Goal: Task Accomplishment & Management: Complete application form

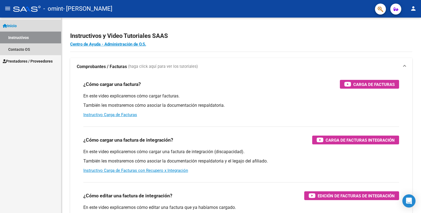
click at [23, 25] on link "Inicio" at bounding box center [30, 26] width 61 height 12
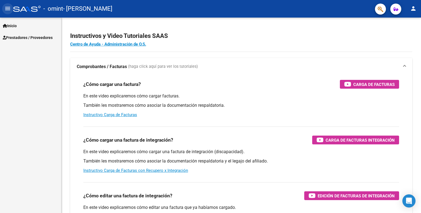
click at [8, 8] on mat-icon "menu" at bounding box center [7, 8] width 7 height 7
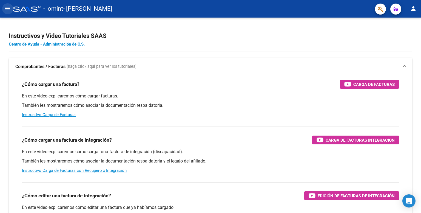
click at [8, 8] on mat-icon "menu" at bounding box center [7, 8] width 7 height 7
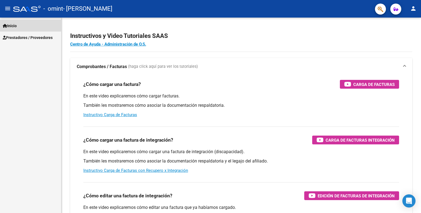
click at [15, 24] on span "Inicio" at bounding box center [10, 26] width 14 height 6
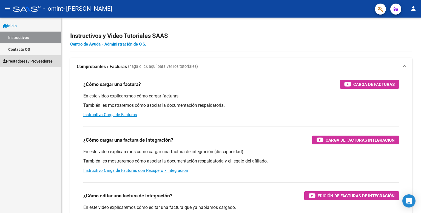
click at [24, 64] on span "Prestadores / Proveedores" at bounding box center [28, 61] width 50 height 6
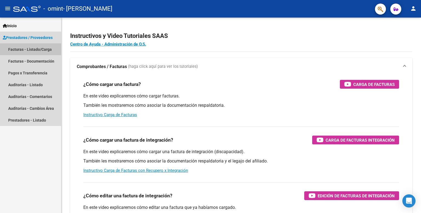
click at [32, 50] on link "Facturas - Listado/Carga" at bounding box center [30, 49] width 61 height 12
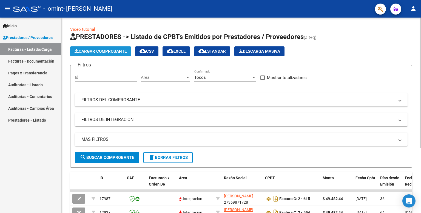
click at [105, 50] on span "Cargar Comprobante" at bounding box center [101, 51] width 52 height 5
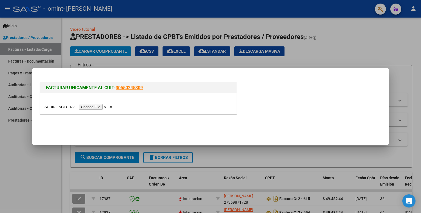
click at [95, 108] on input "file" at bounding box center [78, 107] width 69 height 6
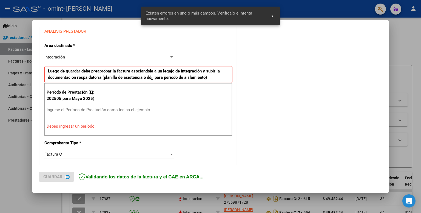
scroll to position [111, 0]
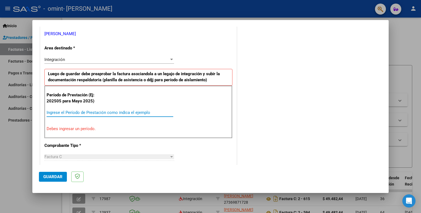
click at [94, 113] on input "Ingrese el Período de Prestación como indica el ejemplo" at bounding box center [110, 112] width 127 height 5
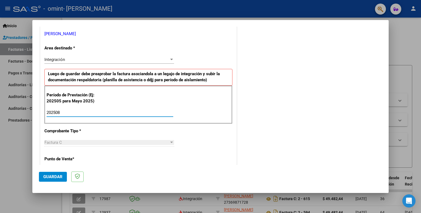
type input "202508"
click at [70, 59] on div "Integración" at bounding box center [106, 59] width 125 height 5
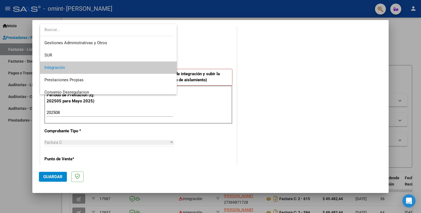
scroll to position [4, 0]
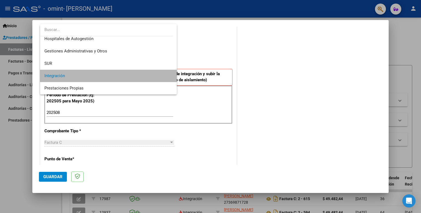
click at [142, 75] on span "Integración" at bounding box center [108, 76] width 128 height 12
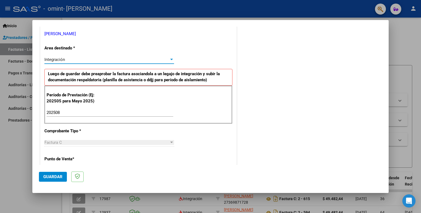
click at [65, 159] on p "Punto de Venta *" at bounding box center [72, 159] width 57 height 6
click at [61, 142] on span "Factura C" at bounding box center [53, 142] width 18 height 5
click at [66, 112] on input "202508" at bounding box center [110, 112] width 127 height 5
click at [57, 178] on span "Guardar" at bounding box center [52, 176] width 19 height 5
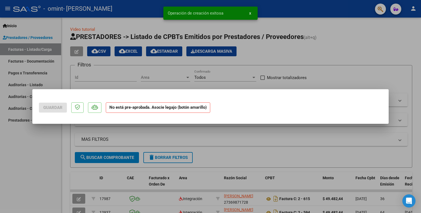
scroll to position [0, 0]
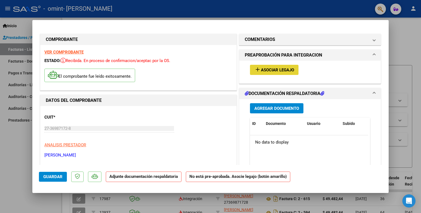
click at [286, 72] on span "Asociar Legajo" at bounding box center [277, 69] width 33 height 5
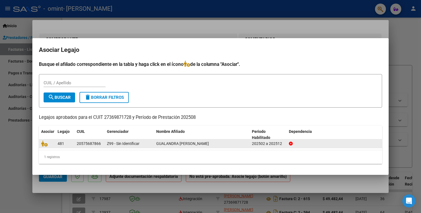
click at [230, 144] on div "GUALANDRA [PERSON_NAME]" at bounding box center [201, 143] width 91 height 6
click at [128, 144] on span "Z99 - Sin Identificar" at bounding box center [123, 143] width 33 height 4
click at [42, 144] on icon at bounding box center [44, 143] width 7 height 6
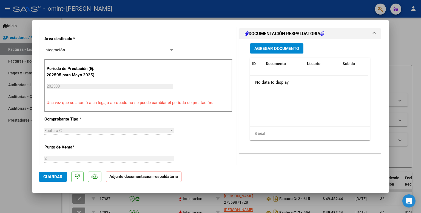
scroll to position [136, 0]
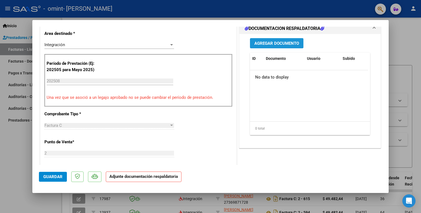
click at [261, 43] on span "Agregar Documento" at bounding box center [277, 43] width 45 height 5
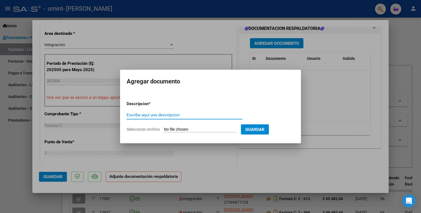
click at [191, 114] on input "Escriba aquí una descripcion" at bounding box center [185, 114] width 116 height 5
click at [172, 129] on input "Seleccionar Archivo" at bounding box center [200, 129] width 73 height 5
type input "C:\fakepath\[PERSON_NAME].pdf"
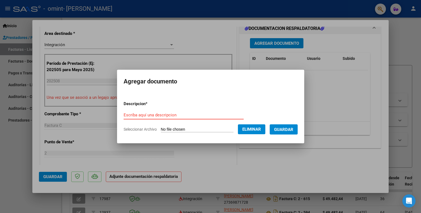
click at [157, 117] on input "Escriba aquí una descripcion" at bounding box center [184, 114] width 120 height 5
type input "asistencia"
click at [292, 126] on button "Guardar" at bounding box center [284, 129] width 28 height 10
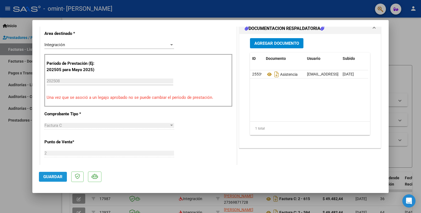
click at [55, 177] on span "Guardar" at bounding box center [52, 176] width 19 height 5
click at [54, 175] on span "Guardar" at bounding box center [52, 176] width 19 height 5
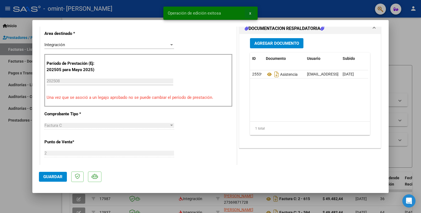
click at [249, 14] on button "x" at bounding box center [250, 13] width 11 height 10
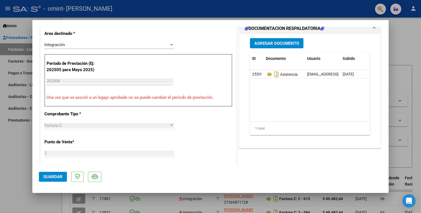
click at [410, 119] on div at bounding box center [210, 106] width 421 height 213
type input "$ 0,00"
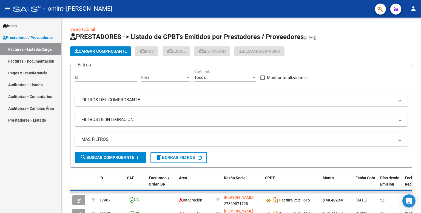
click at [410, 119] on form "Filtros Id Area Area Todos Confirmado Mostrar totalizadores FILTROS DEL COMPROB…" at bounding box center [241, 116] width 342 height 103
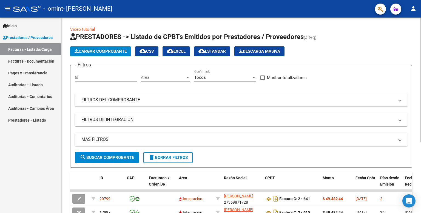
click at [421, 109] on div at bounding box center [420, 80] width 1 height 124
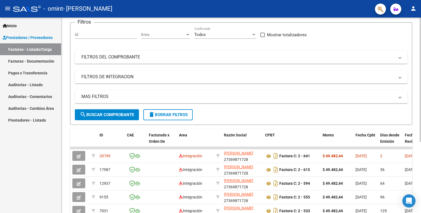
scroll to position [36, 0]
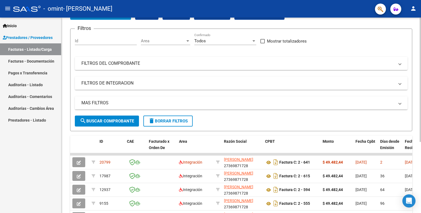
click at [420, 149] on div at bounding box center [420, 103] width 1 height 124
